Goal: Find specific page/section: Find specific page/section

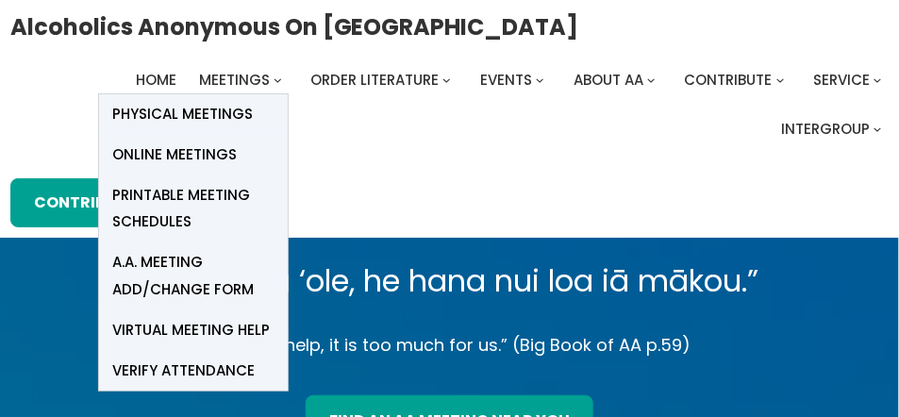
click at [224, 79] on span "Meetings" at bounding box center [234, 80] width 71 height 20
click at [167, 151] on span "Online Meetings" at bounding box center [175, 155] width 125 height 26
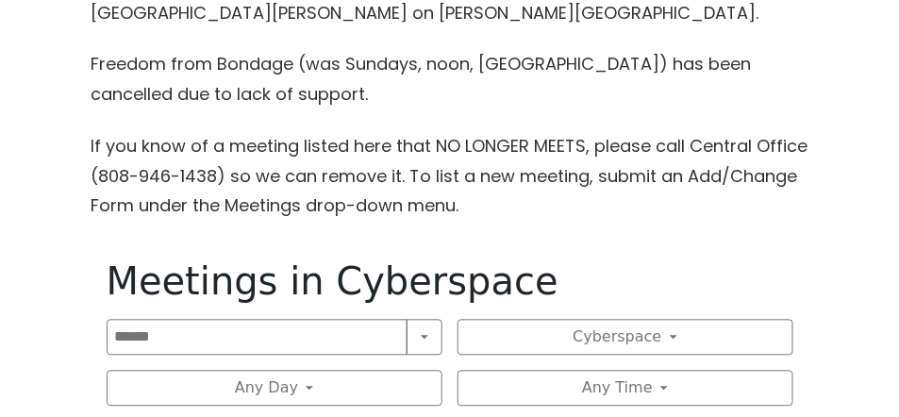
scroll to position [1094, 0]
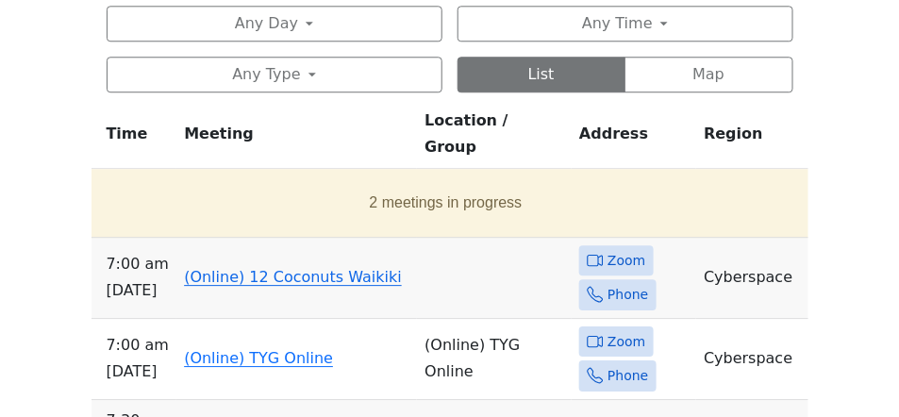
click at [319, 268] on link "(Online) 12 Coconuts Waikiki" at bounding box center [293, 277] width 218 height 18
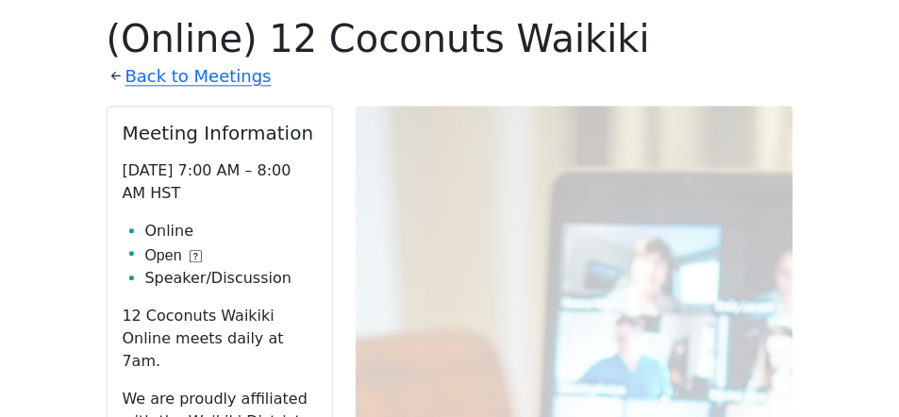
scroll to position [1337, 0]
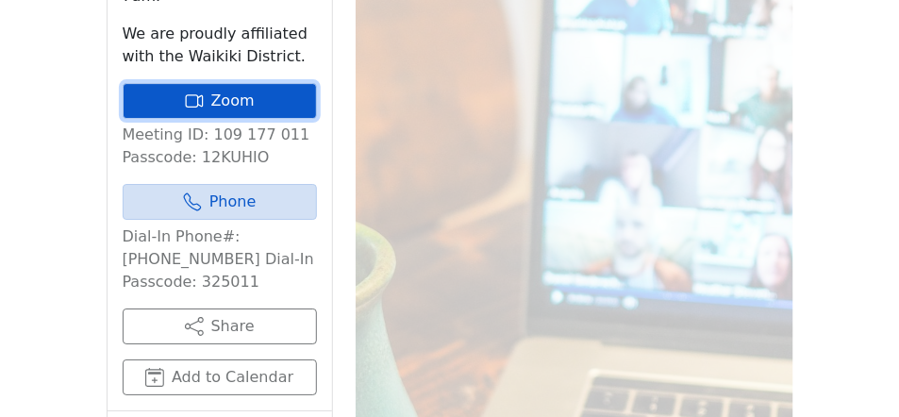
click at [209, 83] on link "Zoom" at bounding box center [220, 101] width 194 height 36
